Goal: Find specific fact

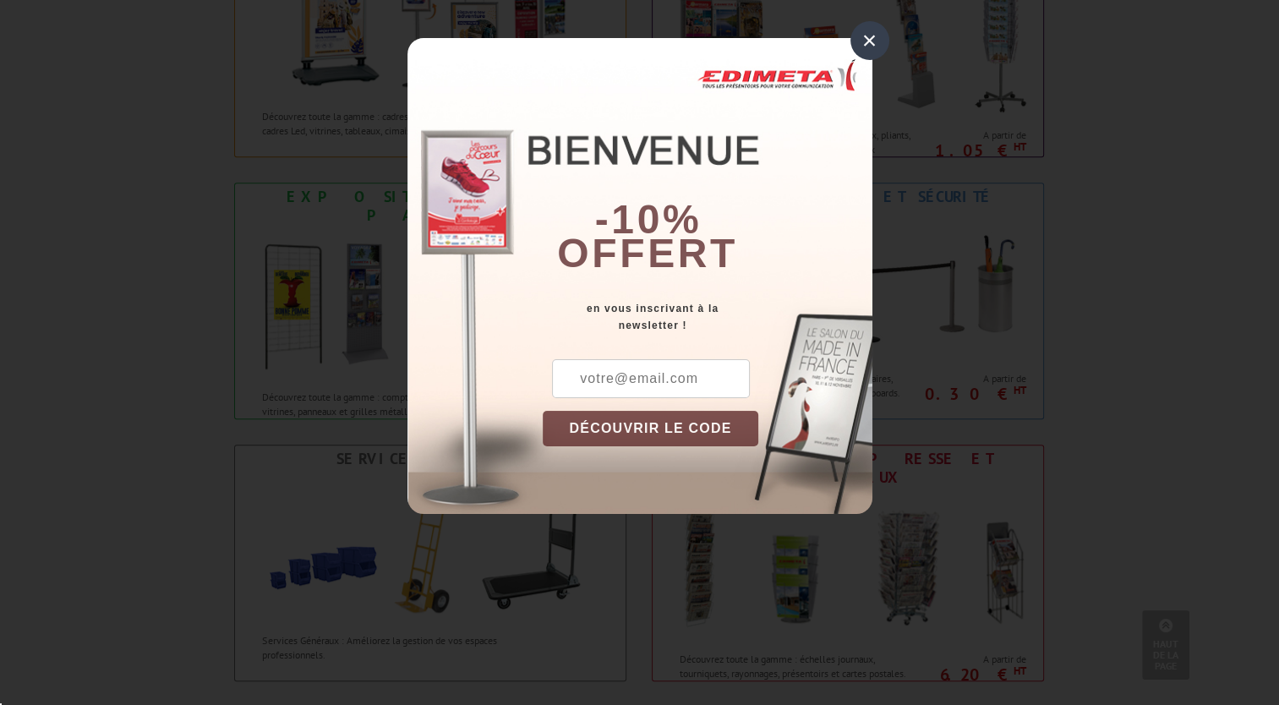
scroll to position [1014, 0]
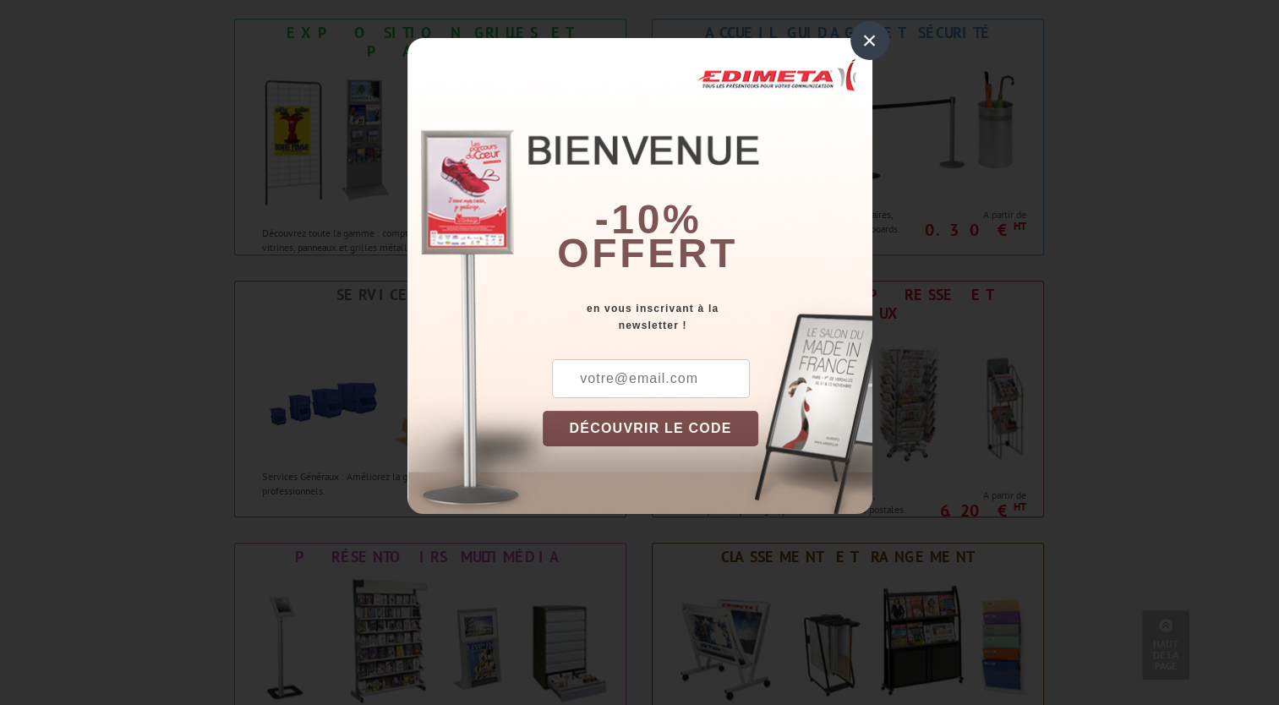
click at [865, 37] on div "×" at bounding box center [869, 40] width 39 height 39
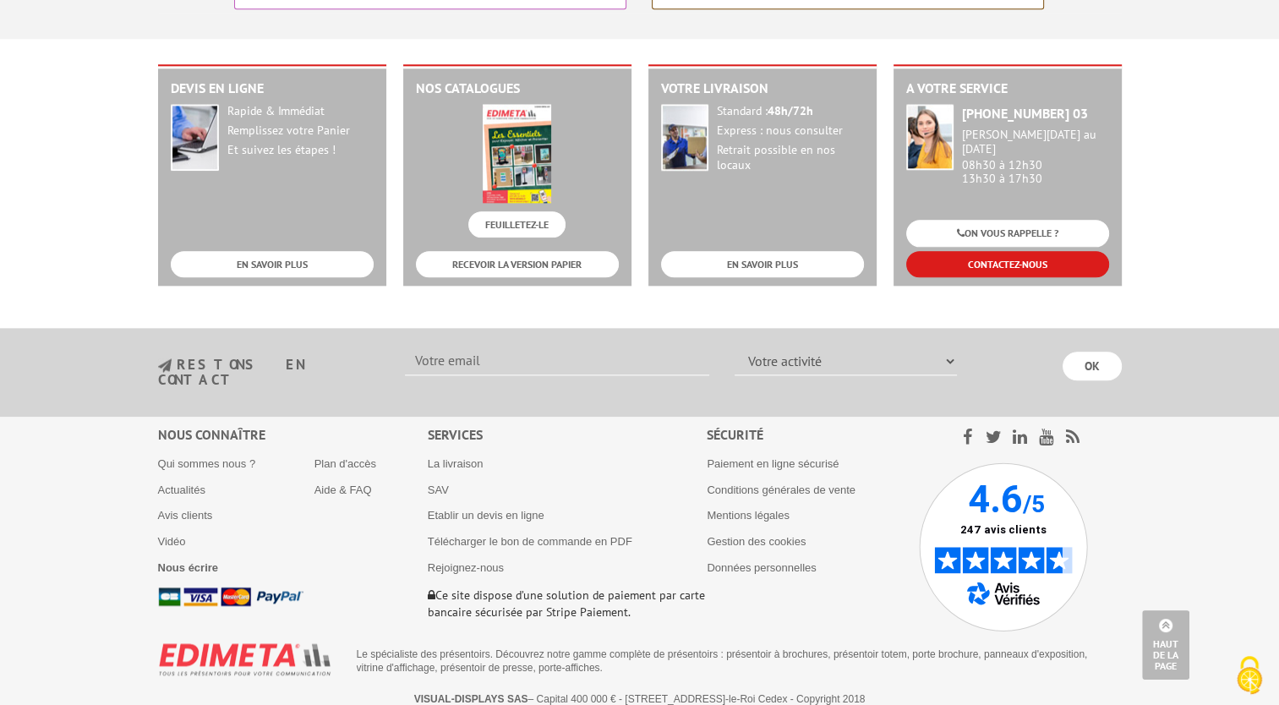
scroll to position [0, 0]
click at [202, 457] on link "Qui sommes nous ?" at bounding box center [207, 463] width 98 height 13
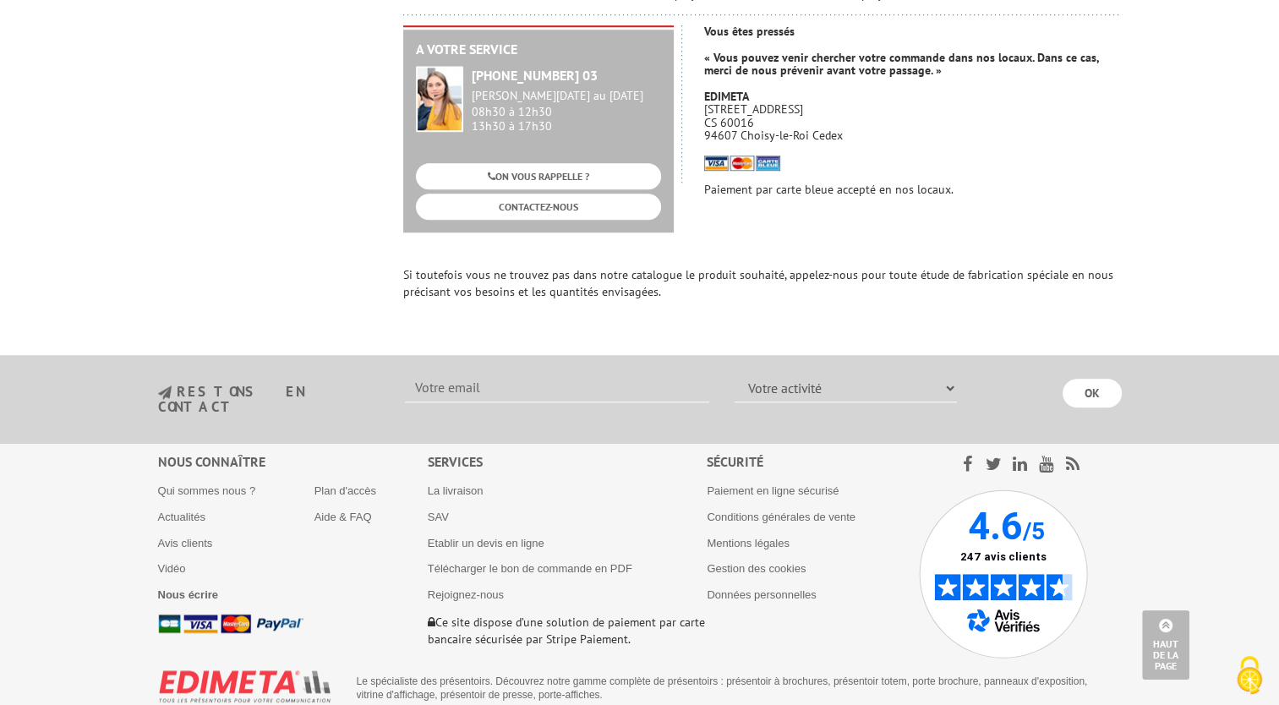
scroll to position [1269, 0]
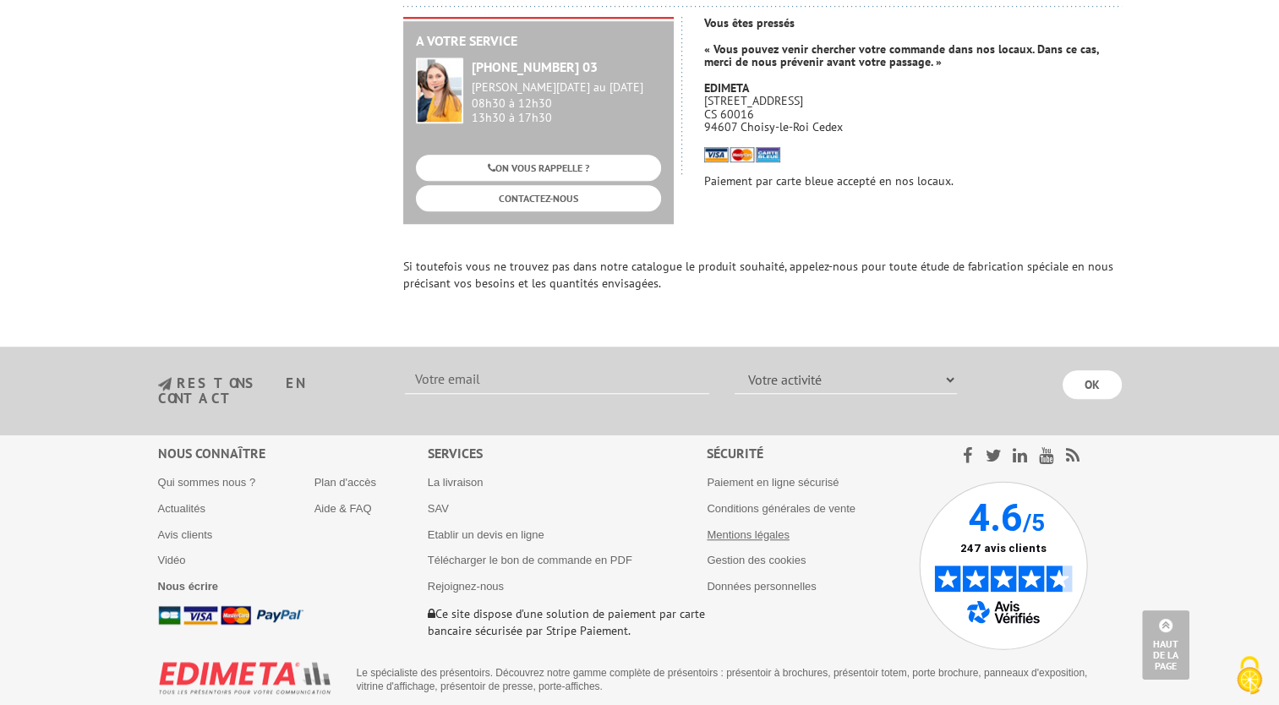
click at [762, 528] on link "Mentions légales" at bounding box center [748, 534] width 83 height 13
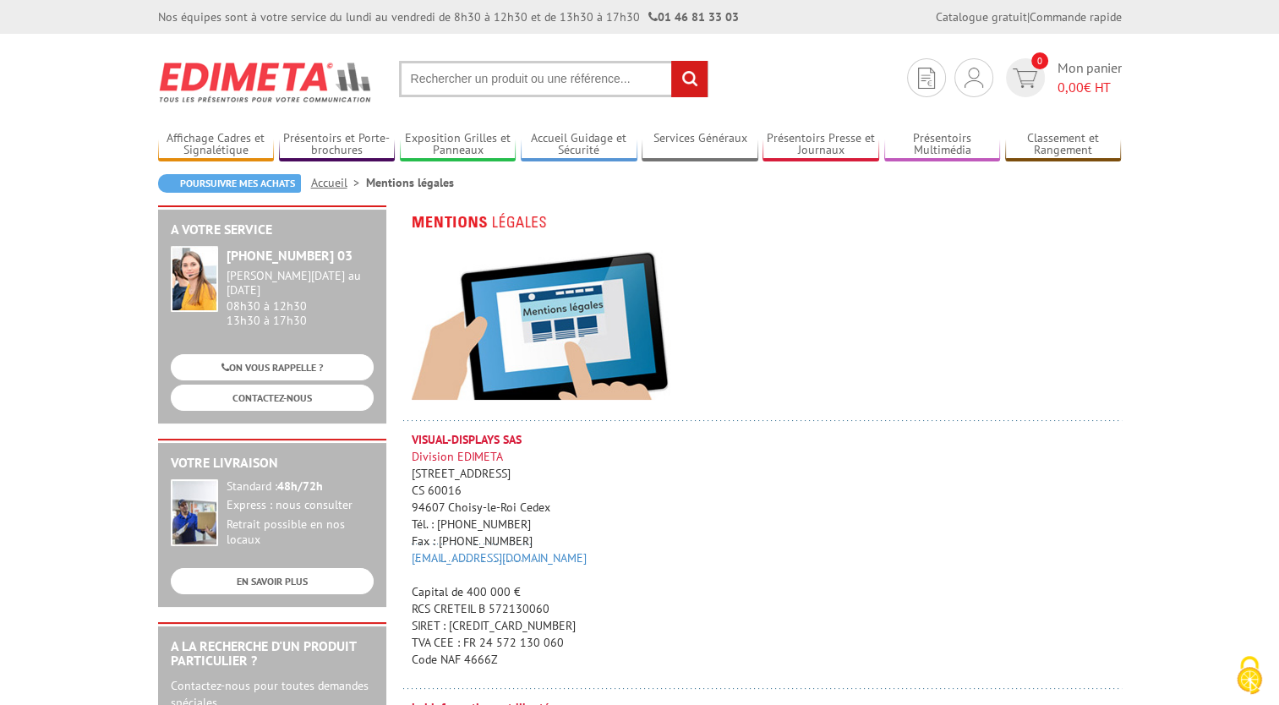
drag, startPoint x: 450, startPoint y: 625, endPoint x: 550, endPoint y: 623, distance: 100.6
click at [550, 623] on p "VISUAL-DISPLAYS SAS Division EDIMETA [STREET_ADDRESS] Tél. : [PHONE_NUMBER] Fax…" at bounding box center [767, 549] width 710 height 237
copy p "[CREDIT_CARD_NUMBER]"
